Goal: Information Seeking & Learning: Find specific fact

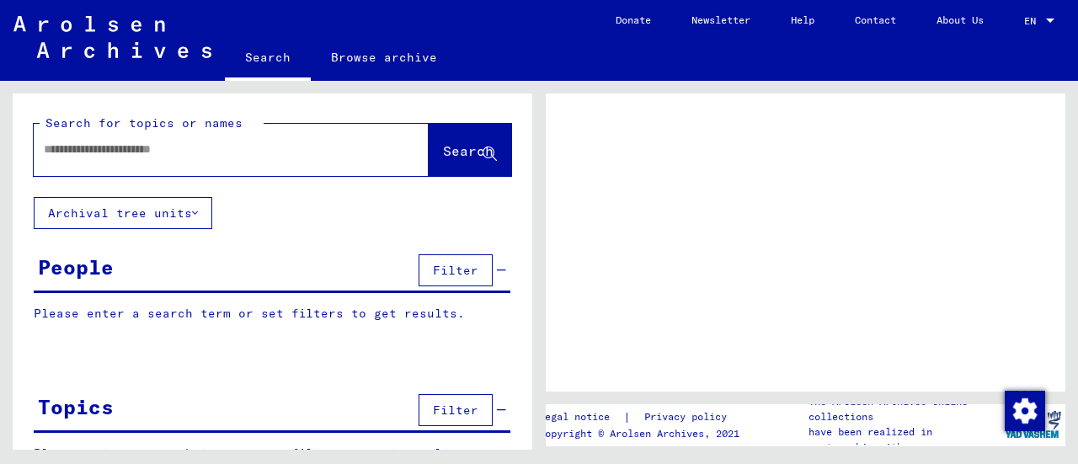
click at [53, 156] on input "text" at bounding box center [216, 150] width 345 height 18
type input "**********"
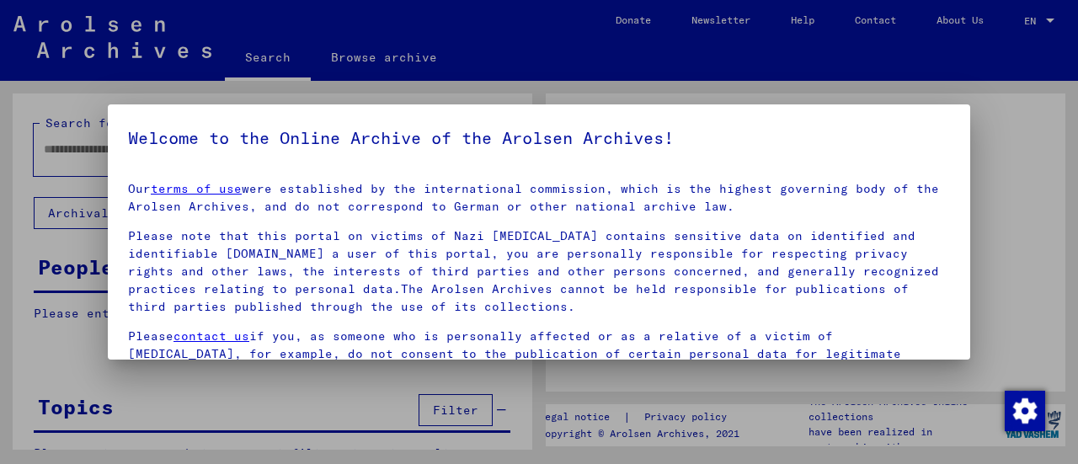
click at [151, 181] on link "terms of use" at bounding box center [196, 188] width 91 height 15
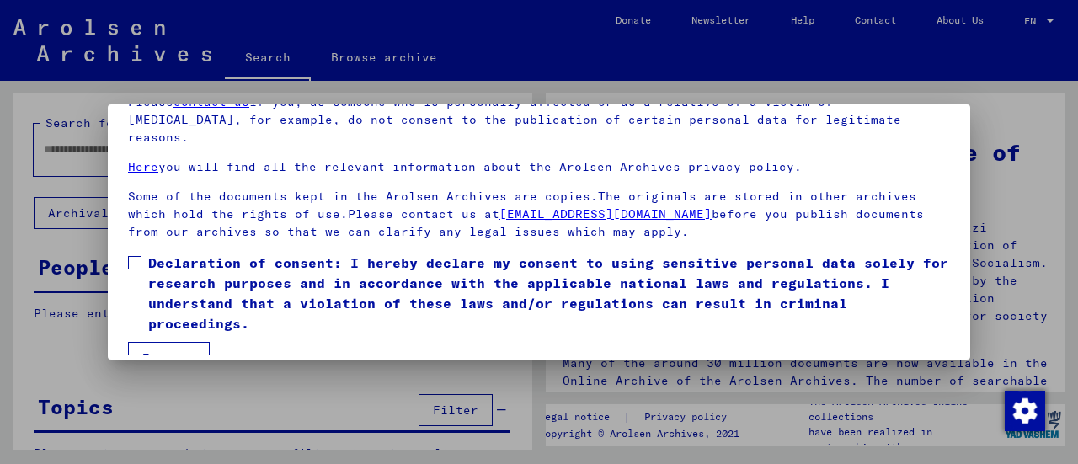
scroll to position [131, 0]
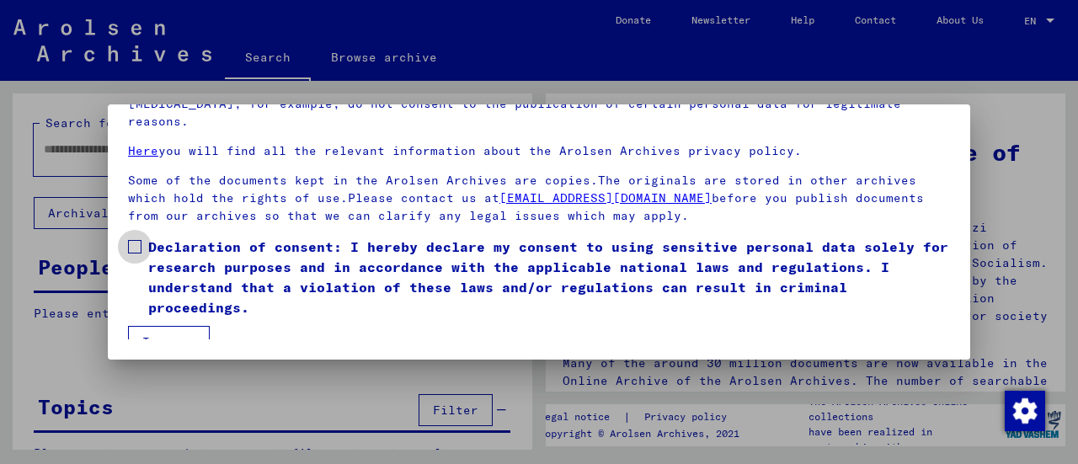
click at [134, 240] on span at bounding box center [134, 246] width 13 height 13
click at [153, 326] on button "I agree" at bounding box center [169, 342] width 82 height 32
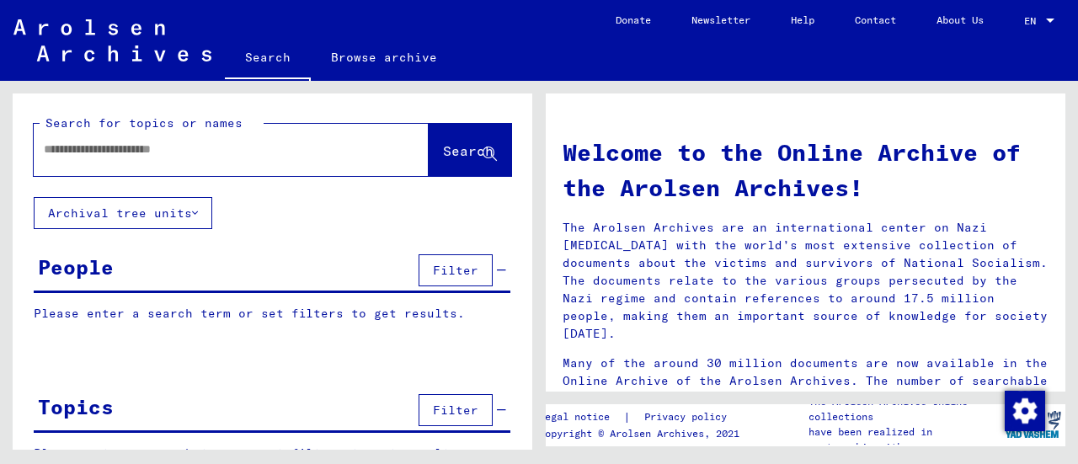
click at [86, 150] on input "text" at bounding box center [211, 150] width 334 height 18
type input "**********"
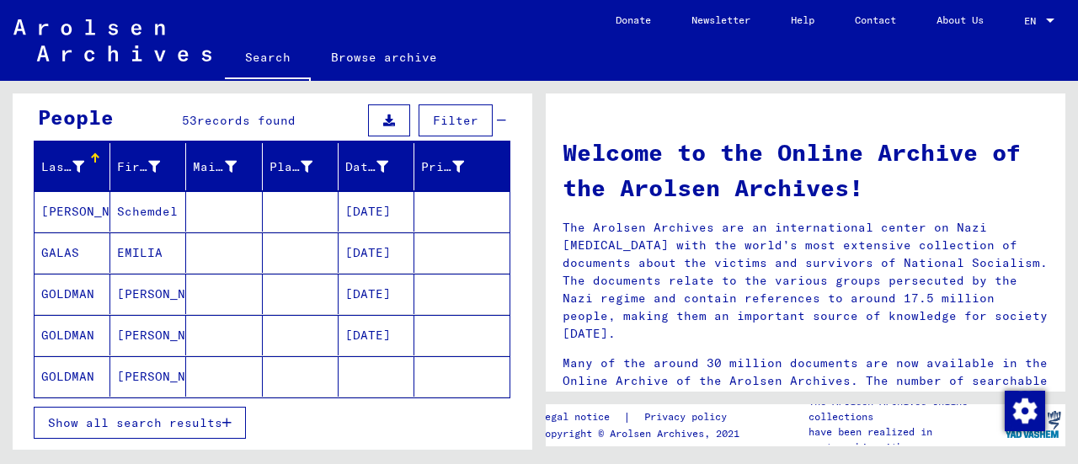
scroll to position [168, 0]
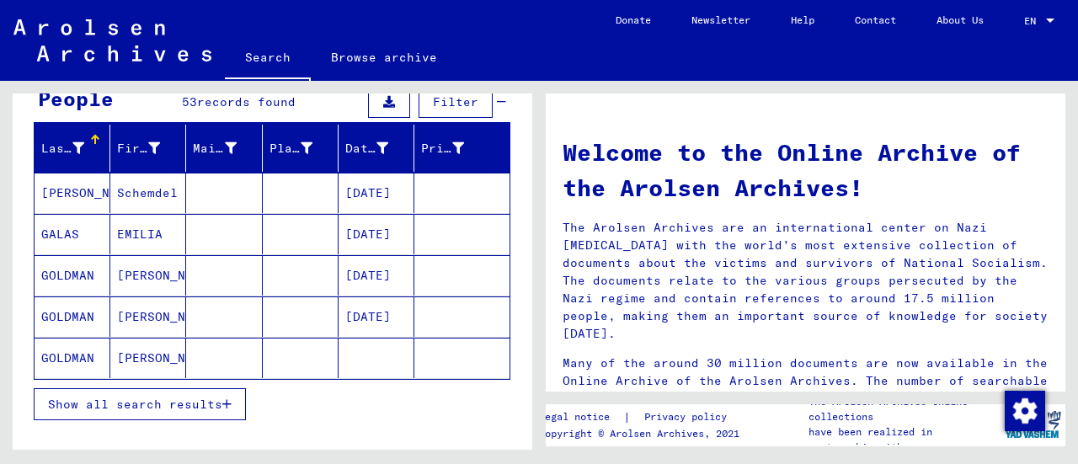
click at [367, 281] on mat-cell "[DATE]" at bounding box center [377, 275] width 76 height 40
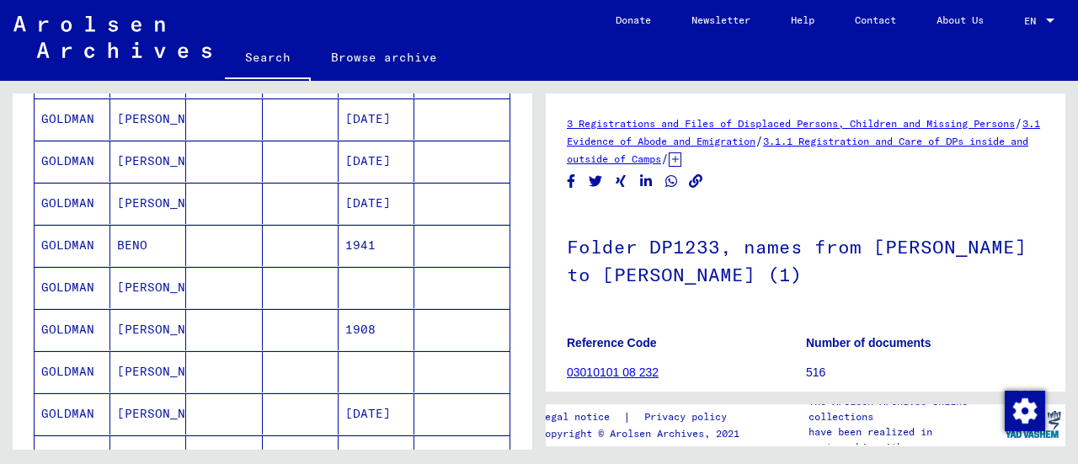
scroll to position [758, 0]
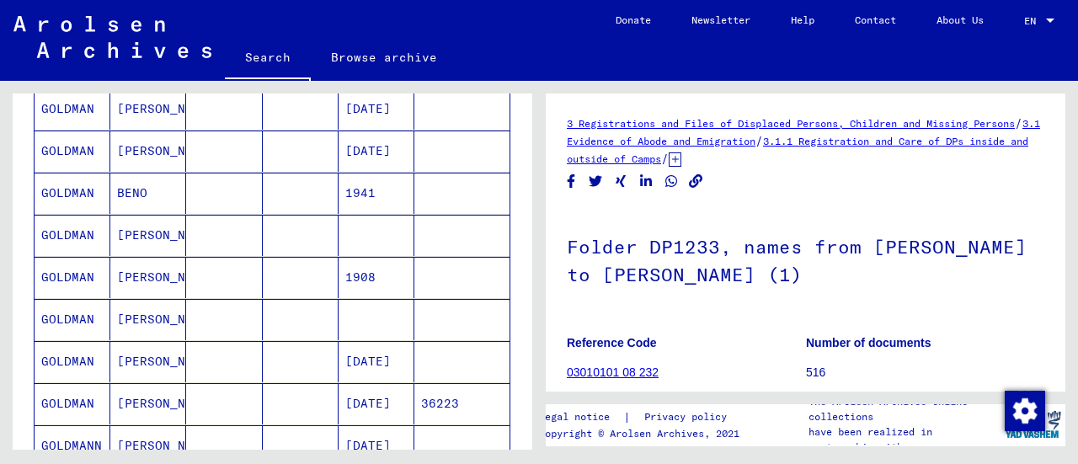
click at [76, 222] on mat-cell "GOLDMAN" at bounding box center [73, 235] width 76 height 41
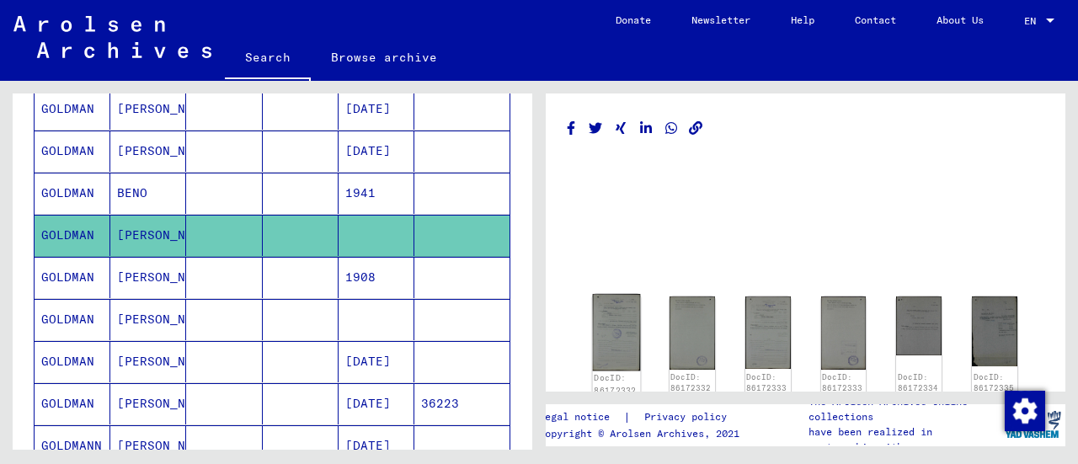
click at [623, 329] on img at bounding box center [617, 332] width 48 height 77
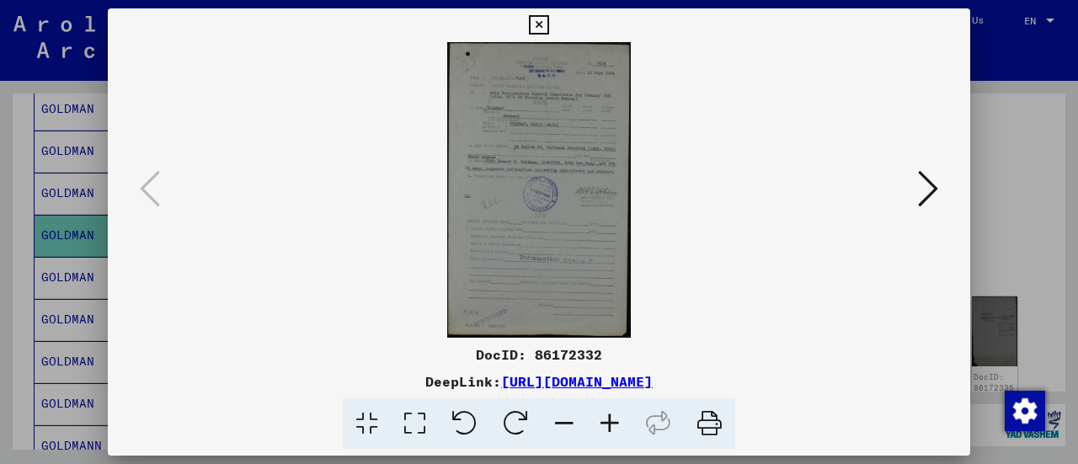
click at [612, 425] on icon at bounding box center [609, 423] width 45 height 51
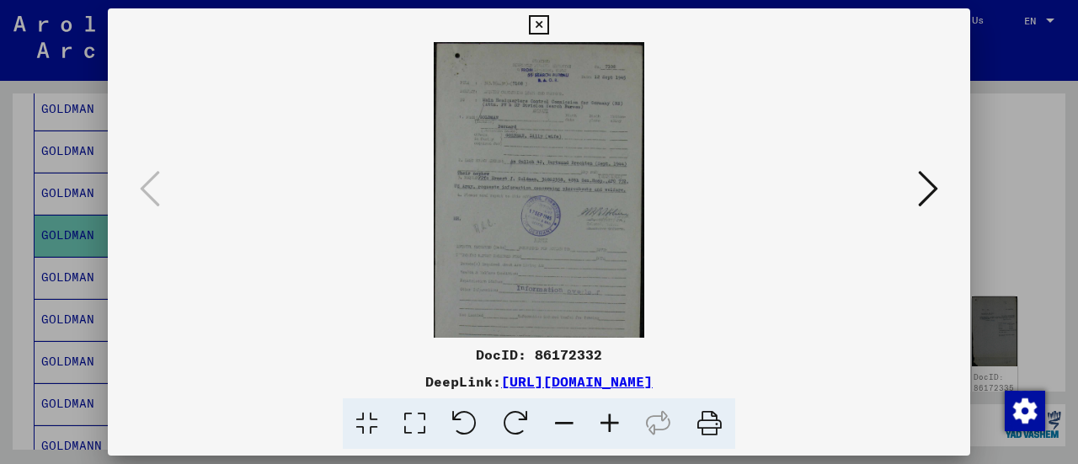
click at [612, 424] on icon at bounding box center [609, 423] width 45 height 51
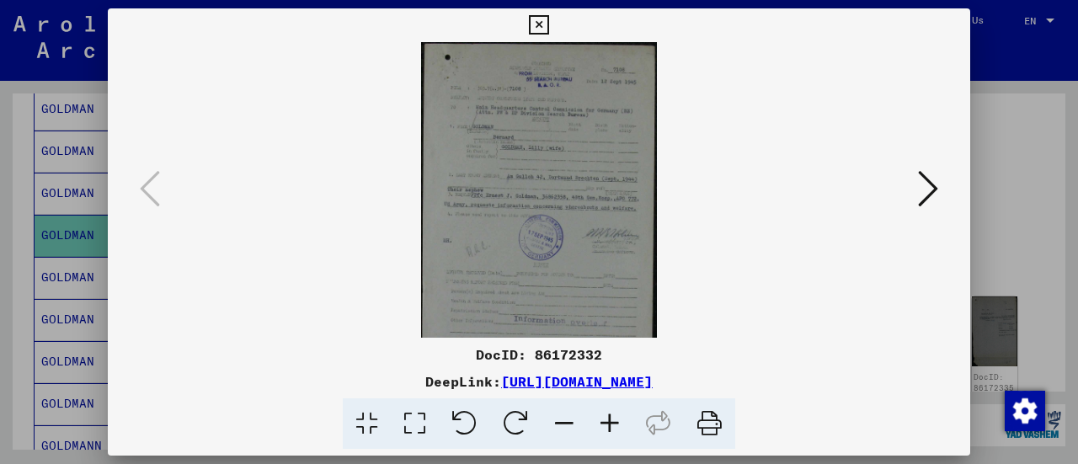
click at [612, 424] on icon at bounding box center [609, 423] width 45 height 51
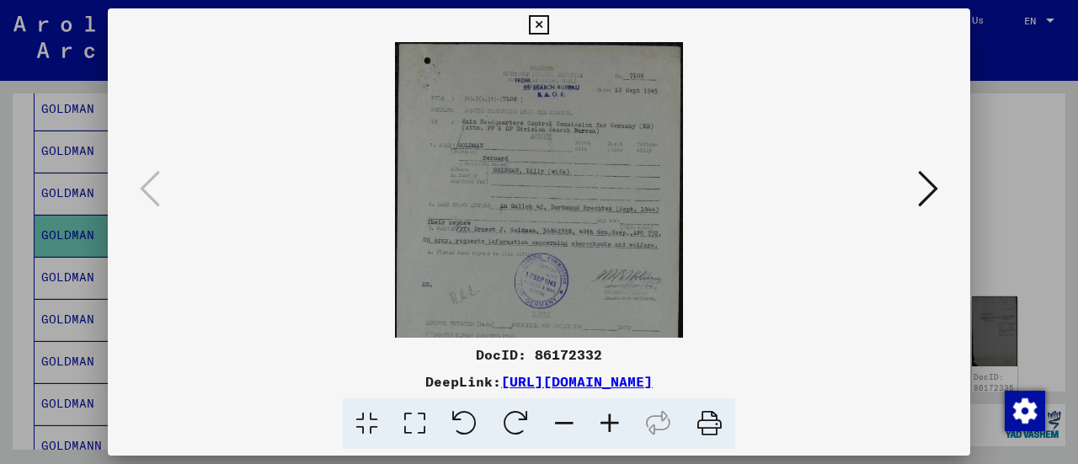
click at [612, 424] on icon at bounding box center [609, 423] width 45 height 51
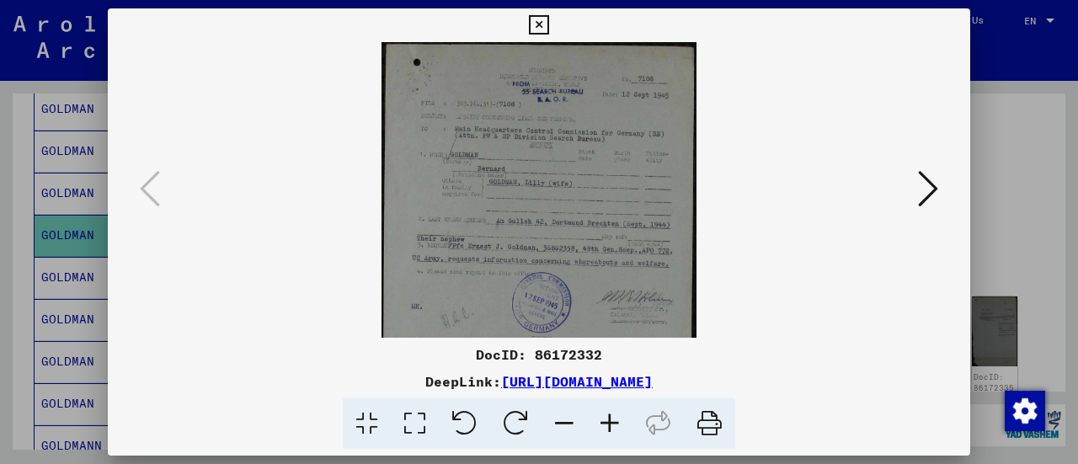
click at [612, 424] on icon at bounding box center [609, 423] width 45 height 51
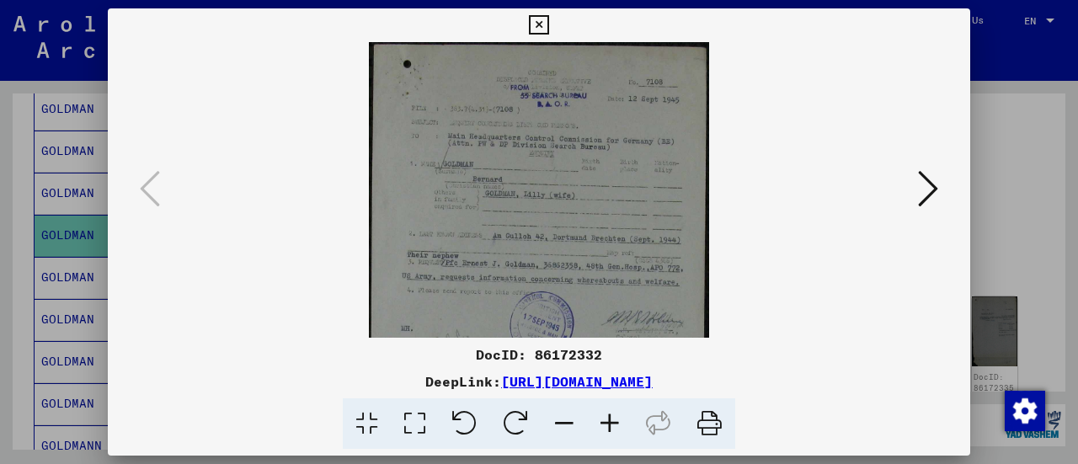
click at [612, 424] on icon at bounding box center [609, 423] width 45 height 51
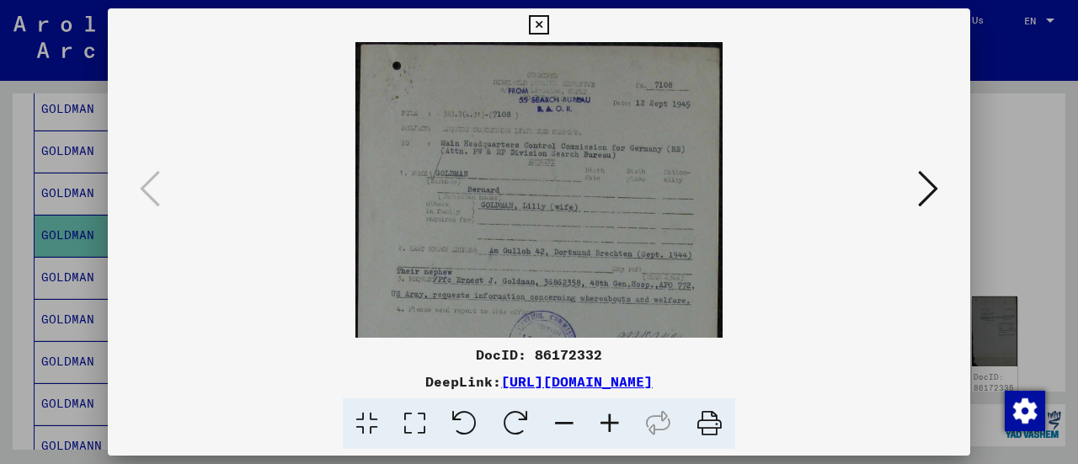
click at [612, 424] on icon at bounding box center [609, 423] width 45 height 51
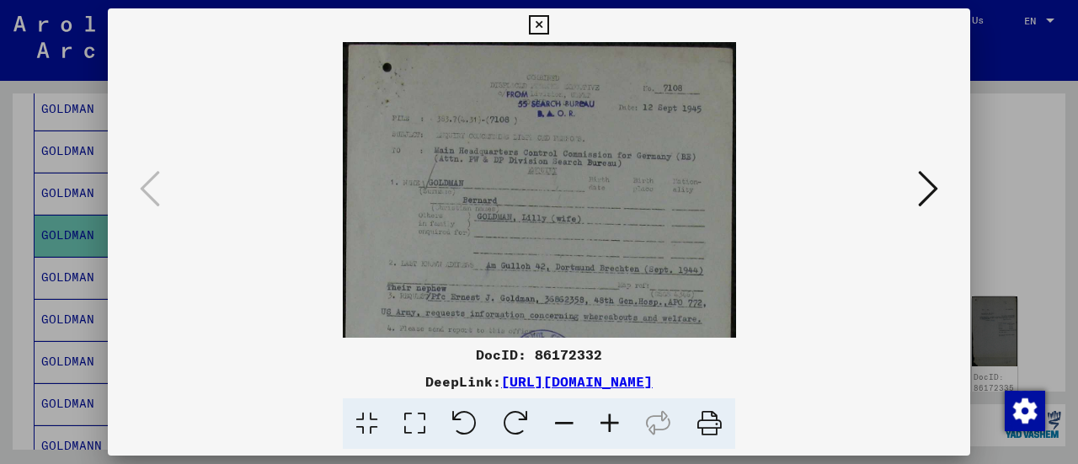
click at [612, 424] on icon at bounding box center [609, 423] width 45 height 51
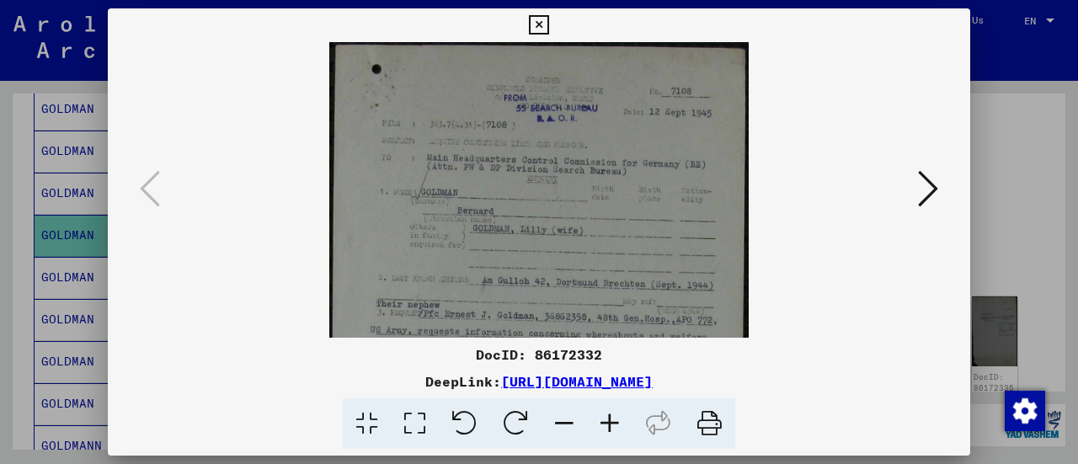
click at [612, 424] on icon at bounding box center [609, 423] width 45 height 51
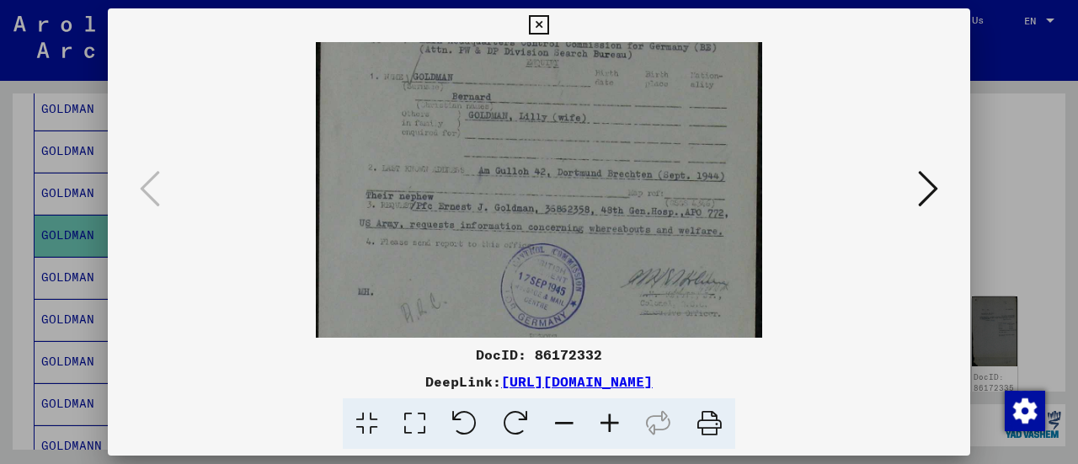
drag, startPoint x: 583, startPoint y: 261, endPoint x: 577, endPoint y: 132, distance: 129.0
click at [577, 132] on img at bounding box center [539, 275] width 446 height 717
click at [933, 186] on icon at bounding box center [928, 188] width 20 height 40
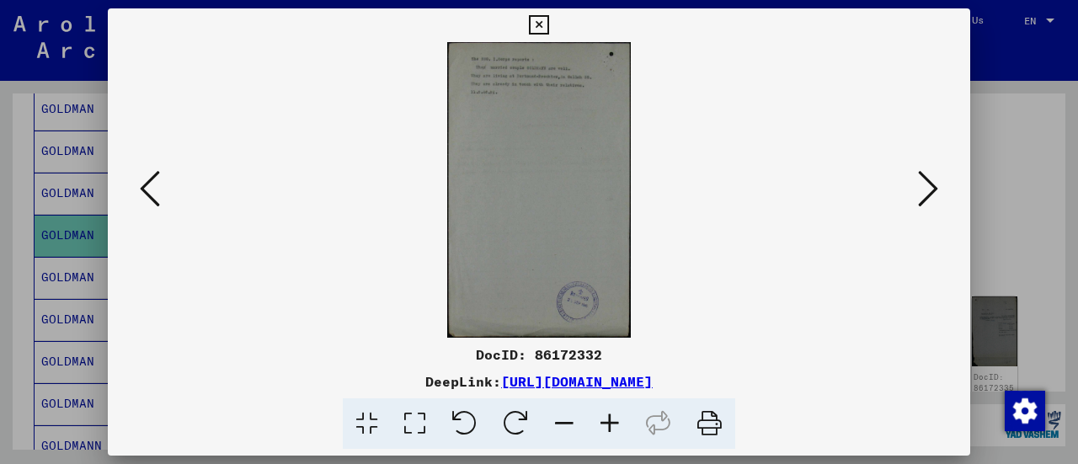
click at [933, 190] on icon at bounding box center [928, 188] width 20 height 40
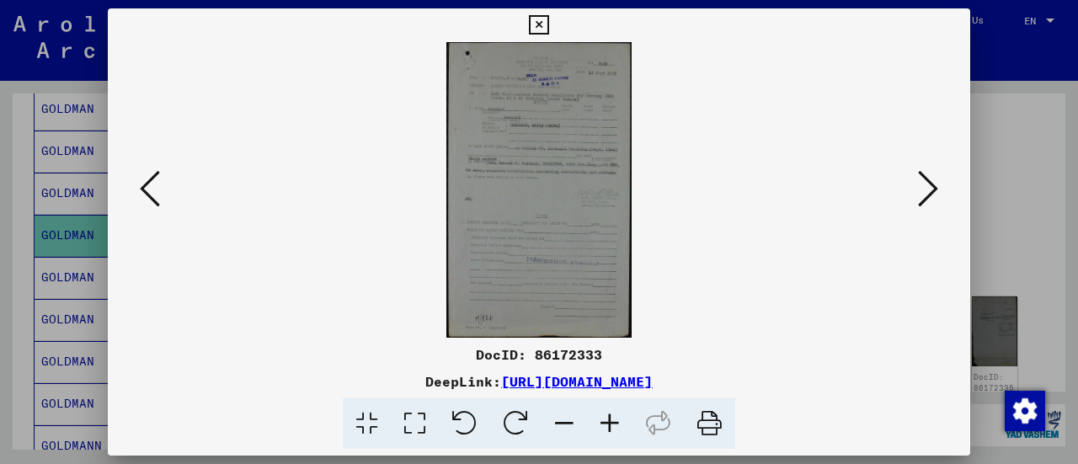
drag, startPoint x: 1004, startPoint y: 238, endPoint x: 982, endPoint y: 249, distance: 24.1
click at [1008, 240] on div at bounding box center [539, 232] width 1078 height 464
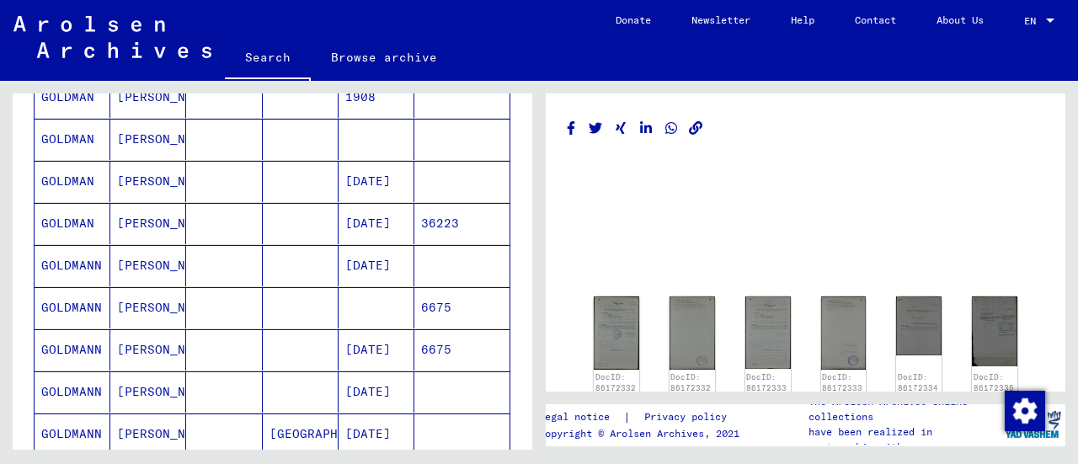
scroll to position [1011, 0]
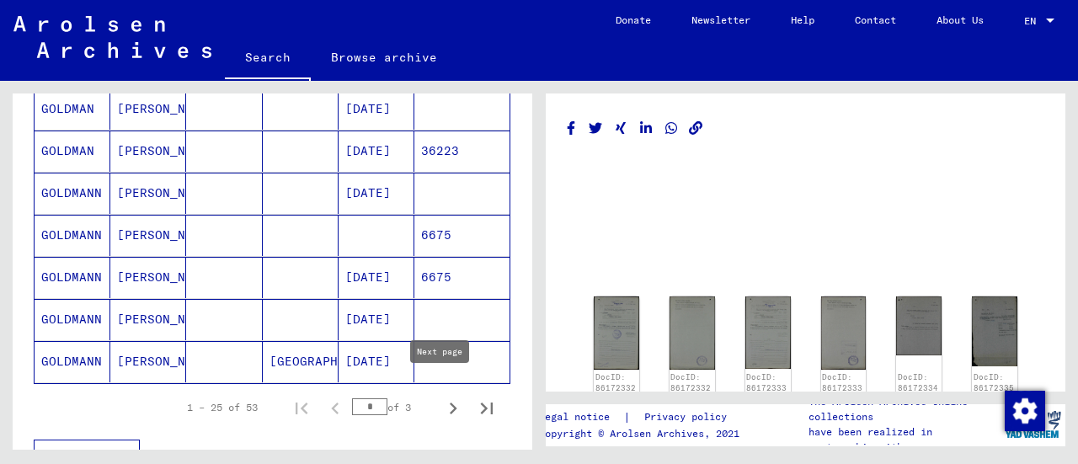
click at [441, 397] on icon "Next page" at bounding box center [453, 409] width 24 height 24
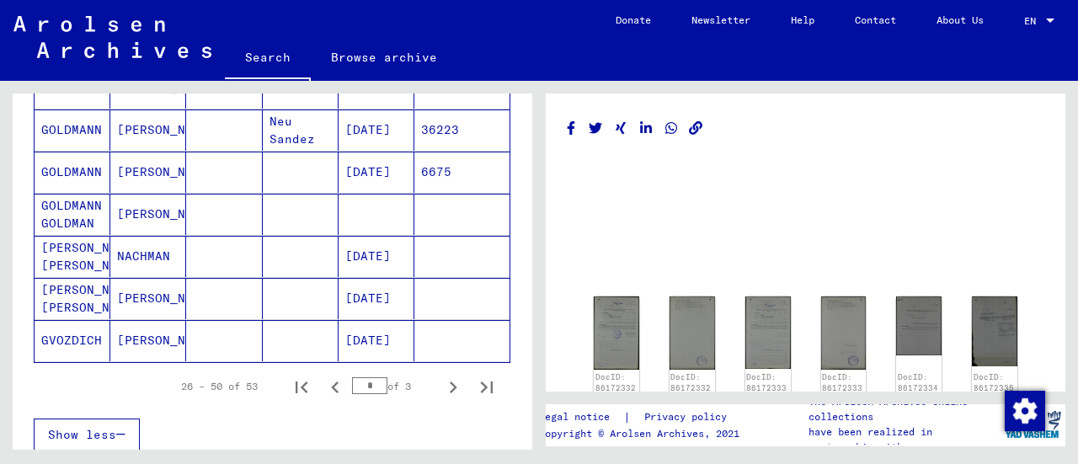
scroll to position [1095, 0]
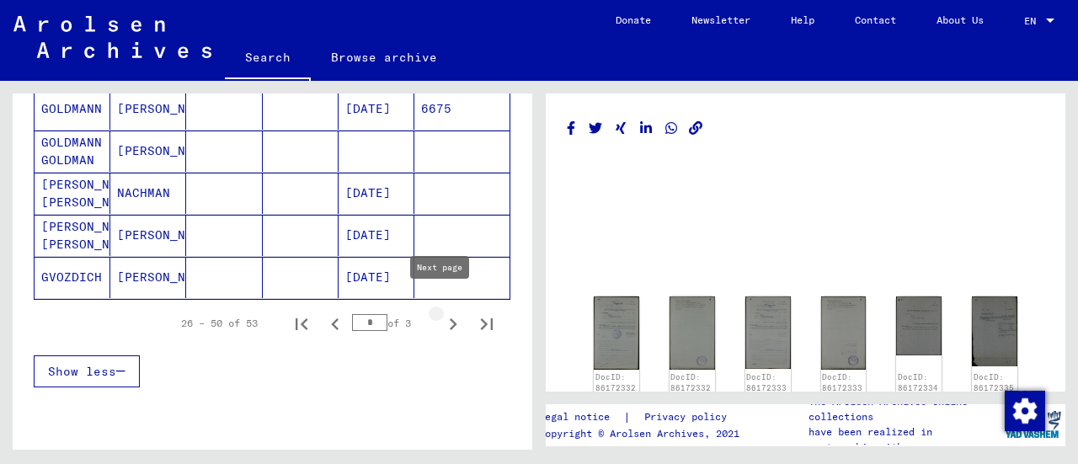
click at [441, 313] on icon "Next page" at bounding box center [453, 325] width 24 height 24
type input "*"
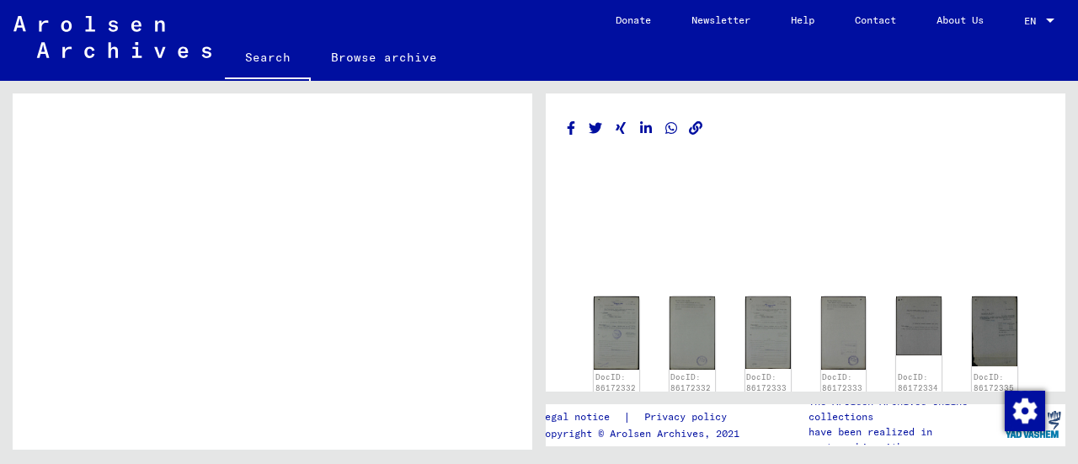
scroll to position [421, 0]
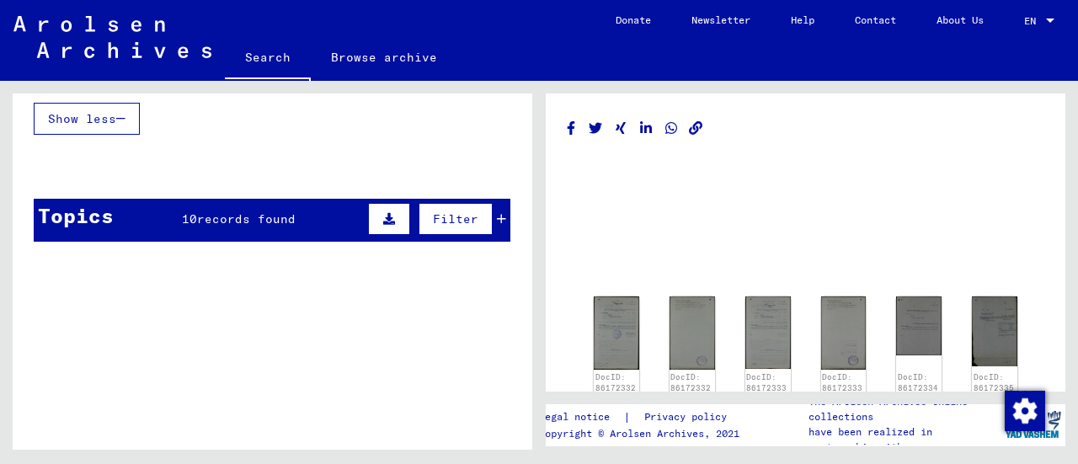
click at [222, 219] on span "records found" at bounding box center [246, 218] width 99 height 15
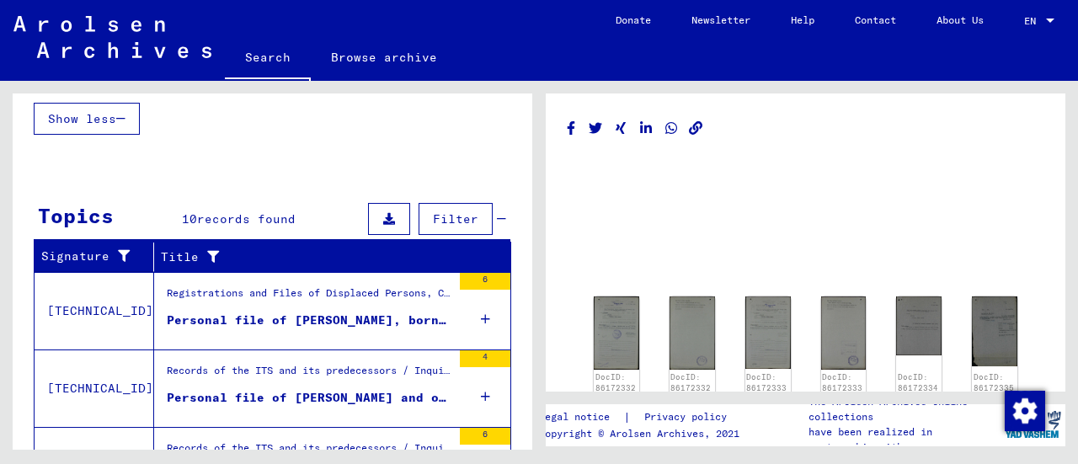
click at [275, 312] on div "Personal file of [PERSON_NAME], born on [DEMOGRAPHIC_DATA], born in [GEOGRAPHIC…" at bounding box center [309, 321] width 285 height 18
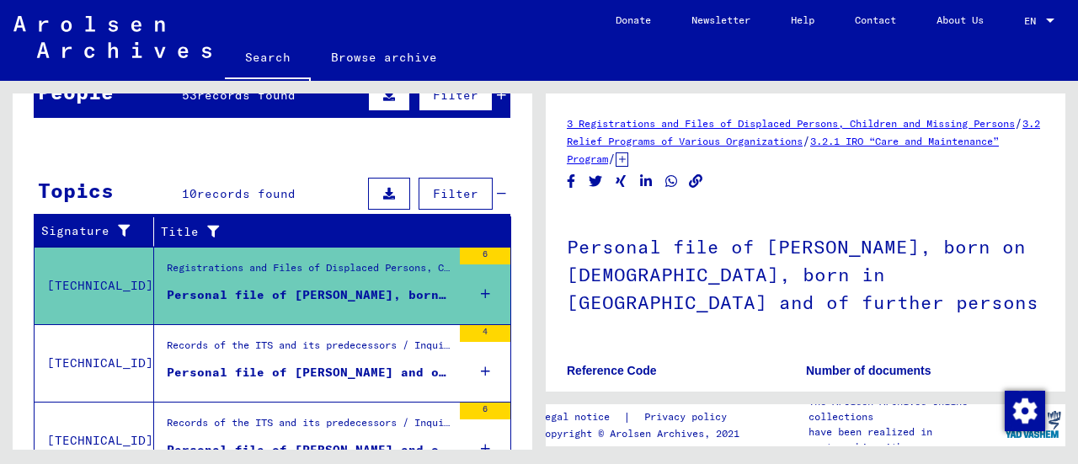
scroll to position [168, 0]
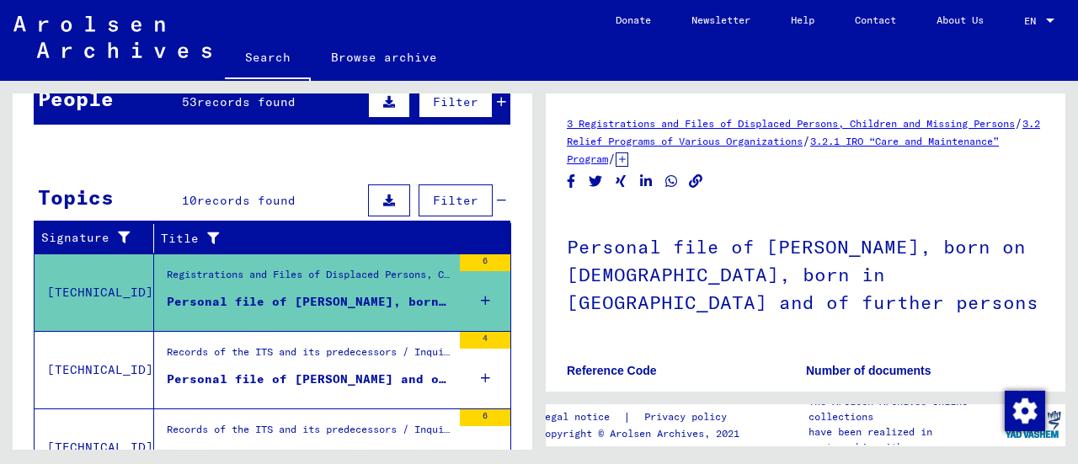
click at [276, 371] on div "Personal file of [PERSON_NAME] and of further persons" at bounding box center [309, 380] width 285 height 18
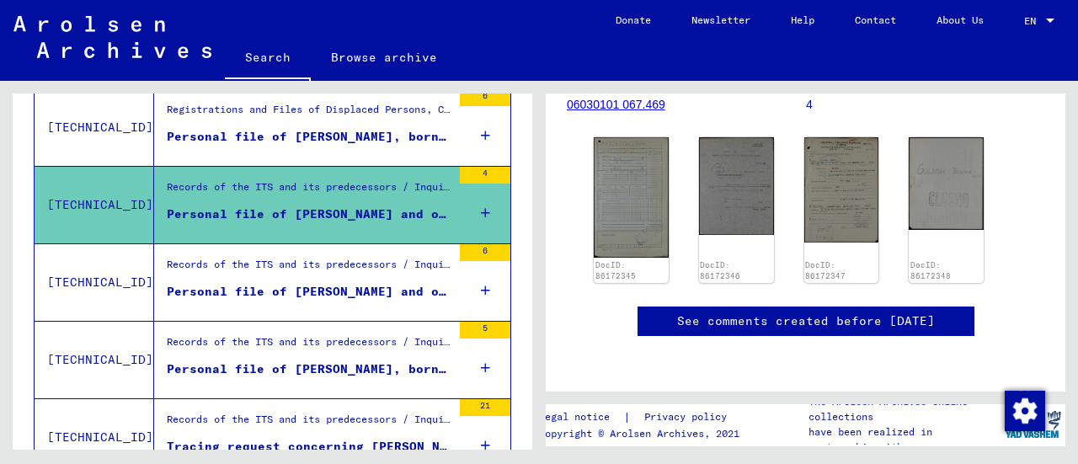
scroll to position [337, 0]
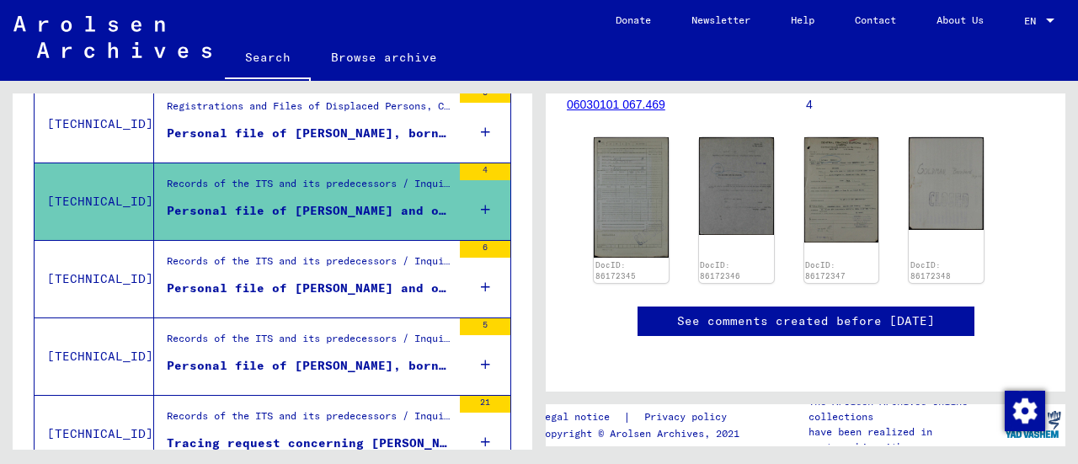
click at [281, 272] on div "Records of the ITS and its predecessors / Inquiry processing / Searching for mi…" at bounding box center [309, 266] width 285 height 24
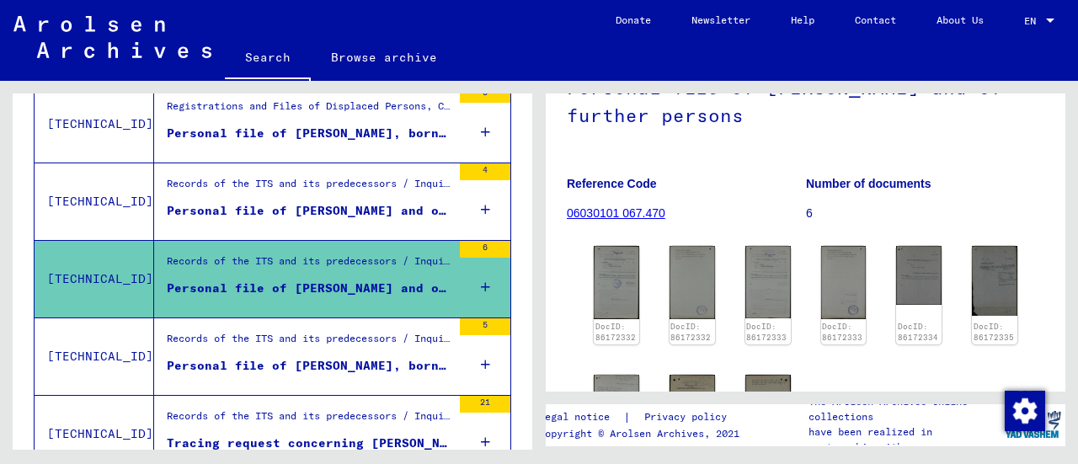
scroll to position [168, 0]
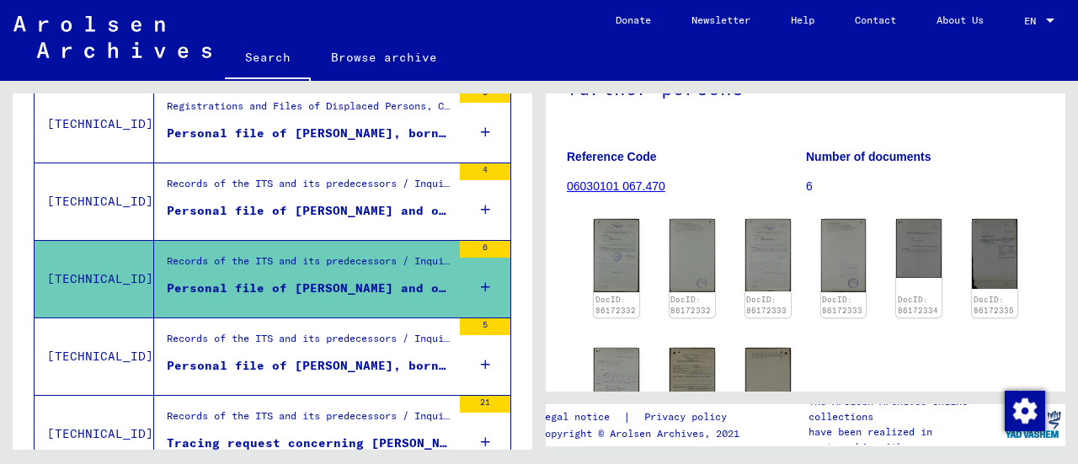
click at [406, 345] on div "Records of the ITS and its predecessors / Inquiry processing / Searching for mi…" at bounding box center [309, 343] width 285 height 24
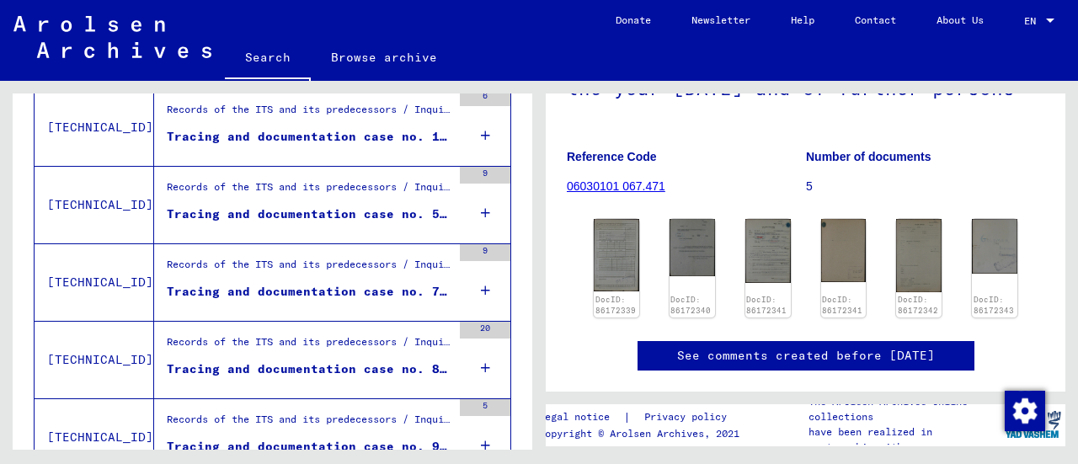
scroll to position [837, 0]
